Goal: Transaction & Acquisition: Book appointment/travel/reservation

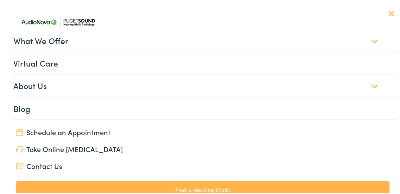
click at [38, 63] on link "Virtual Care" at bounding box center [205, 62] width 384 height 22
click at [366, 40] on link "What We Offer" at bounding box center [205, 39] width 384 height 22
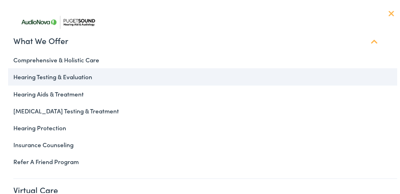
click at [31, 77] on link "Hearing Testing & Evaluation" at bounding box center [202, 75] width 389 height 17
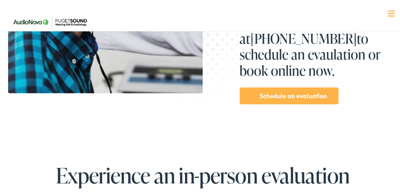
scroll to position [234, 0]
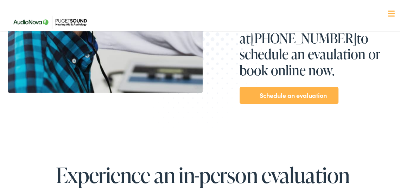
click at [277, 88] on link "Schedule an evaluation" at bounding box center [293, 93] width 67 height 11
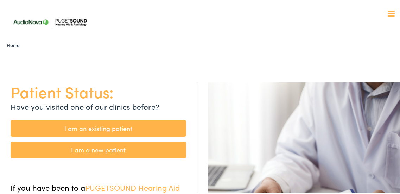
click at [82, 152] on link "I am a new patient" at bounding box center [99, 148] width 176 height 17
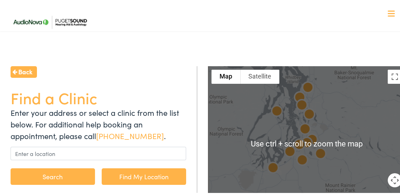
scroll to position [30, 0]
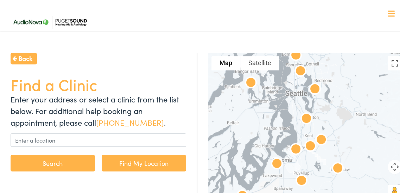
click at [291, 148] on img at bounding box center [296, 148] width 23 height 23
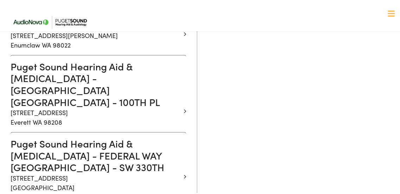
scroll to position [482, 0]
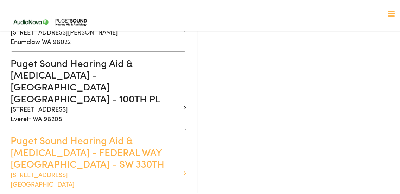
click at [52, 133] on h3 "Puget Sound Hearing Aid & Audiology - FEDERAL WAY WA - SW 330TH" at bounding box center [96, 151] width 170 height 36
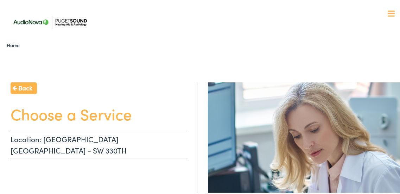
click at [9, 44] on link "Home" at bounding box center [15, 43] width 17 height 7
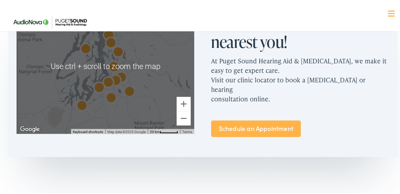
scroll to position [442, 0]
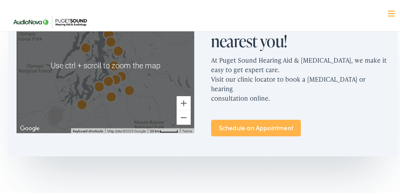
click at [255, 118] on link "Schedule an Appointment" at bounding box center [256, 126] width 90 height 17
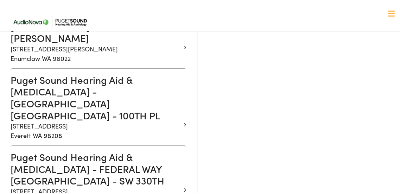
scroll to position [472, 0]
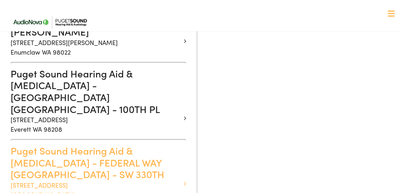
click at [184, 179] on icon at bounding box center [185, 182] width 2 height 6
